Goal: Task Accomplishment & Management: Manage account settings

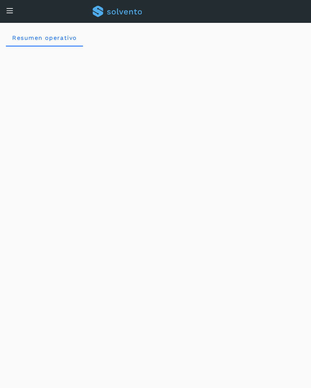
click at [15, 14] on div "Conoce nuestros beneficios OA Hola, [PERSON_NAME]" at bounding box center [155, 11] width 311 height 23
click at [13, 14] on icon at bounding box center [10, 11] width 8 height 8
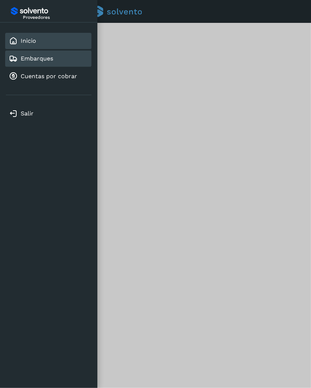
click at [50, 62] on div "Embarques" at bounding box center [31, 58] width 44 height 9
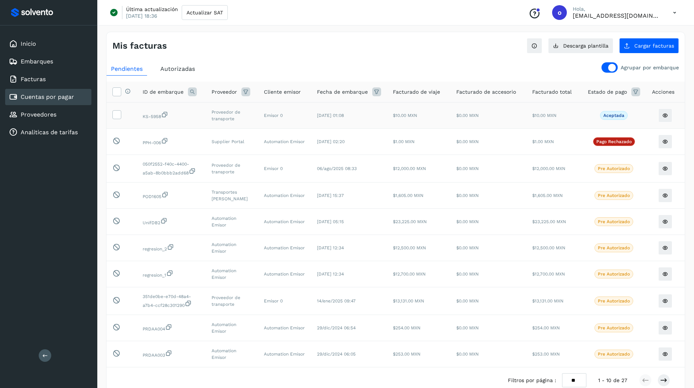
scroll to position [17, 0]
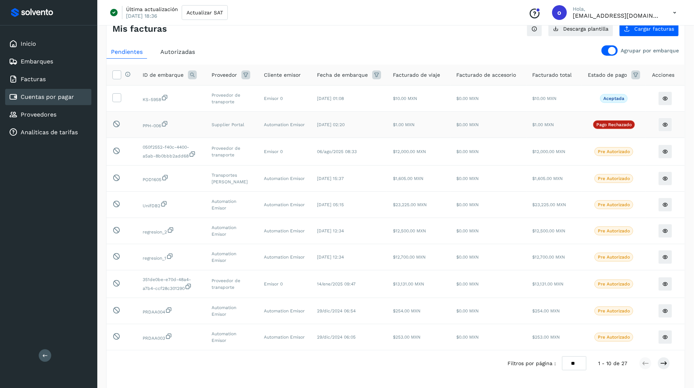
click at [616, 122] on p "Pago rechazado" at bounding box center [613, 124] width 35 height 5
click at [615, 123] on p "Pago rechazado" at bounding box center [613, 124] width 35 height 5
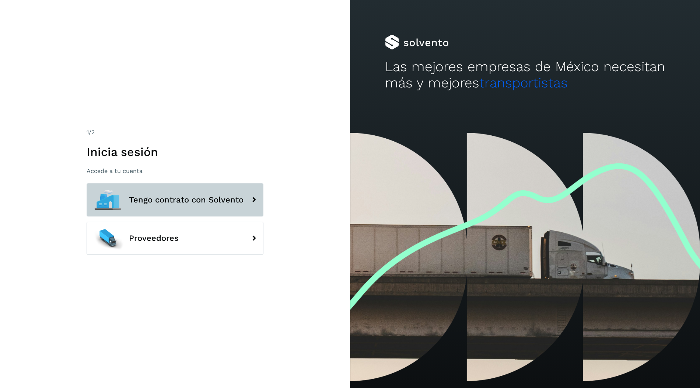
click at [252, 185] on button "Tengo contrato con Solvento" at bounding box center [175, 199] width 177 height 33
click at [249, 188] on button "Tengo contrato con Solvento" at bounding box center [175, 199] width 177 height 33
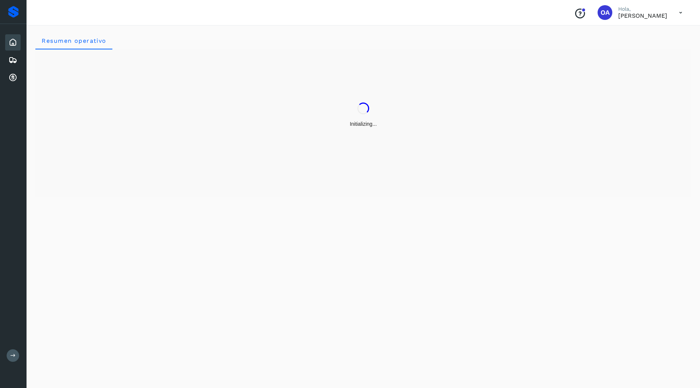
click at [237, 227] on div "Resumen operativo" at bounding box center [364, 205] width 674 height 365
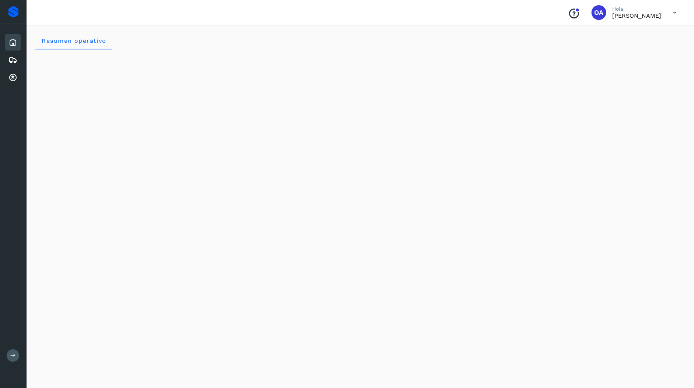
click at [12, 354] on icon at bounding box center [13, 355] width 6 height 6
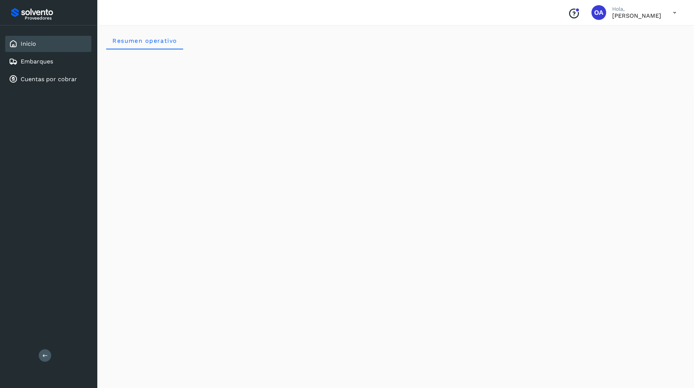
click at [666, 15] on div "Conoce nuestros beneficios OA Hola, [PERSON_NAME]" at bounding box center [622, 12] width 120 height 17
click at [672, 14] on icon at bounding box center [674, 12] width 15 height 15
click at [640, 34] on div "Cerrar sesión" at bounding box center [638, 33] width 88 height 14
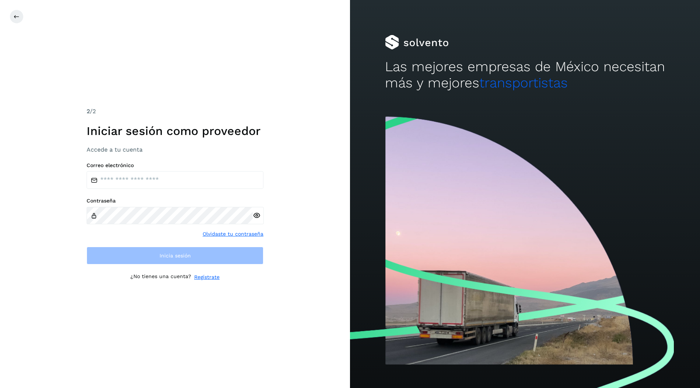
click at [154, 203] on label "Contraseña" at bounding box center [175, 201] width 177 height 6
click at [158, 183] on input "email" at bounding box center [175, 180] width 177 height 18
type input "**********"
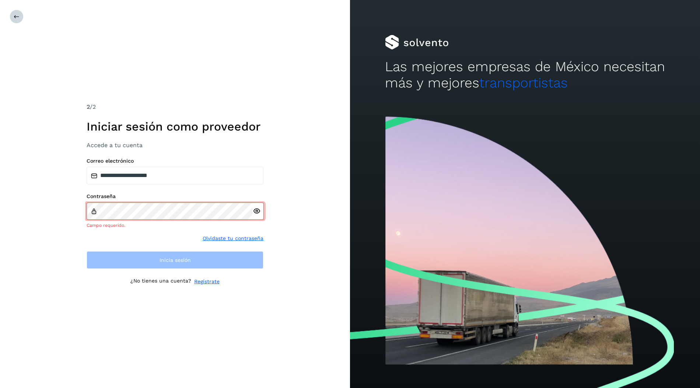
drag, startPoint x: 17, startPoint y: 24, endPoint x: 17, endPoint y: 18, distance: 5.2
click at [17, 23] on div "**********" at bounding box center [175, 194] width 350 height 388
click at [17, 18] on icon at bounding box center [17, 17] width 6 height 6
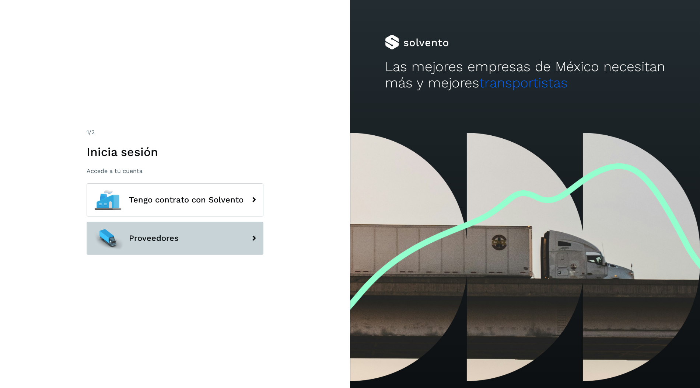
click at [149, 222] on button "Proveedores" at bounding box center [175, 237] width 177 height 33
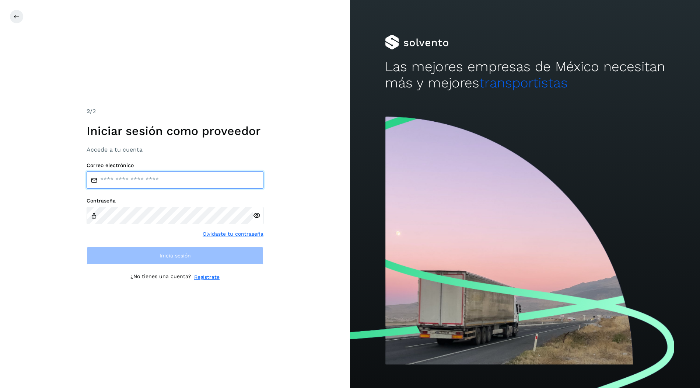
click at [166, 182] on input "email" at bounding box center [175, 180] width 177 height 18
type input "**********"
